Goal: Check status: Check status

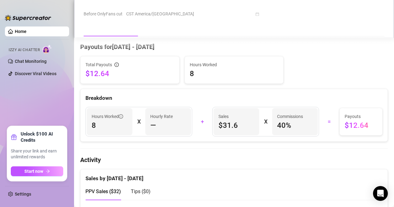
scroll to position [154, 0]
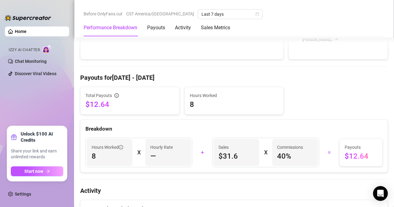
click at [181, 123] on div "Breakdown" at bounding box center [233, 126] width 307 height 13
click at [188, 125] on div "Breakdown" at bounding box center [233, 126] width 307 height 13
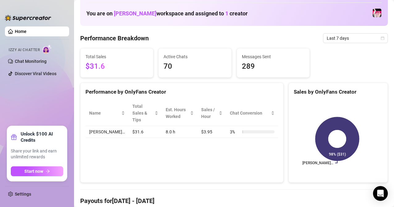
scroll to position [0, 0]
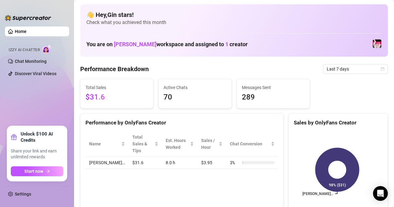
click at [107, 92] on span "$31.6" at bounding box center [116, 98] width 63 height 12
click at [117, 87] on span "Total Sales" at bounding box center [116, 87] width 63 height 7
click at [135, 68] on Breakdown "Performance Breakdown" at bounding box center [114, 69] width 68 height 9
click at [94, 93] on span "$31.6" at bounding box center [116, 98] width 63 height 12
drag, startPoint x: 94, startPoint y: 93, endPoint x: 203, endPoint y: 113, distance: 110.7
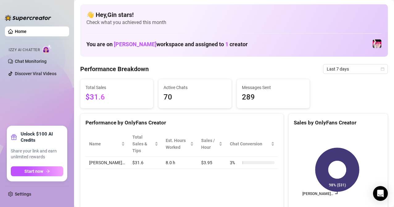
click at [94, 93] on span "$31.6" at bounding box center [116, 98] width 63 height 12
click at [350, 71] on span "Last 7 days" at bounding box center [355, 68] width 57 height 9
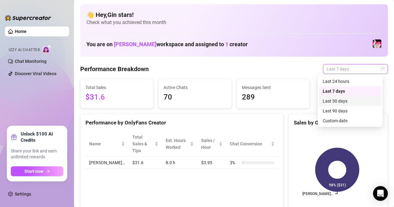
click at [348, 99] on div "Last 30 days" at bounding box center [350, 101] width 55 height 7
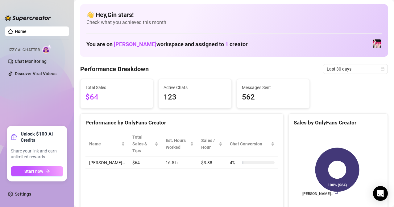
click at [225, 72] on div "Performance Breakdown Last 30 days" at bounding box center [233, 69] width 307 height 10
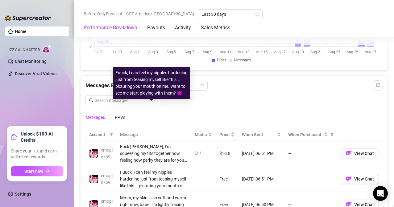
scroll to position [678, 0]
